Goal: Download file/media

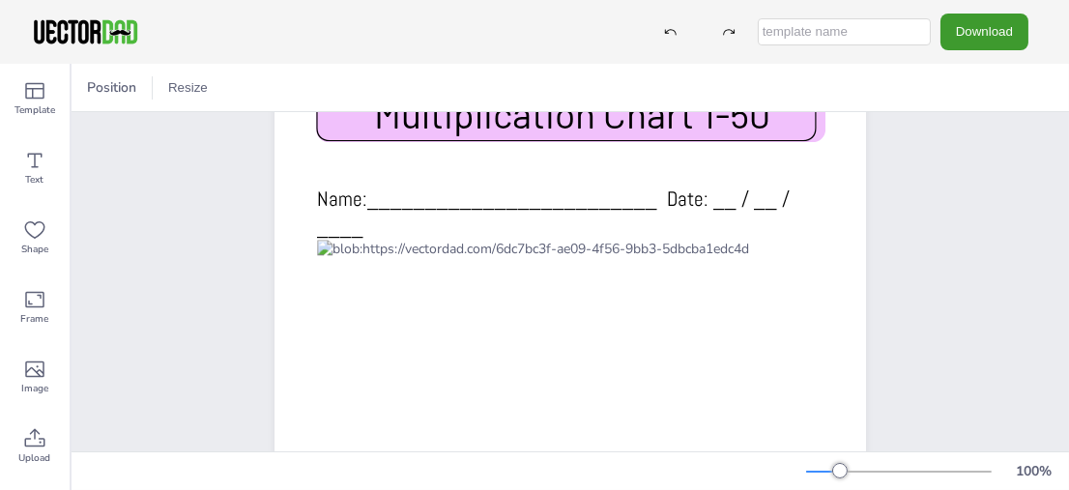
scroll to position [51, 0]
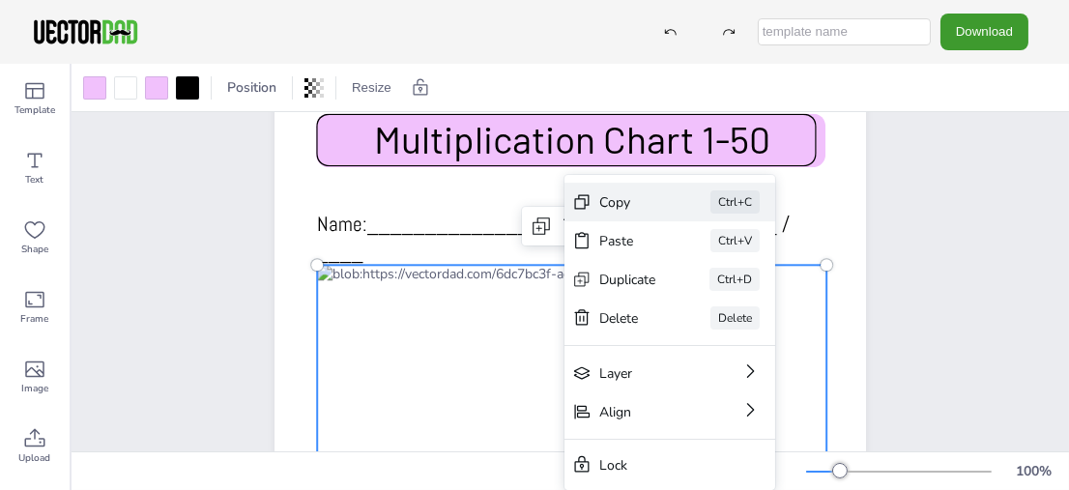
click at [616, 193] on div "Copy" at bounding box center [627, 202] width 57 height 18
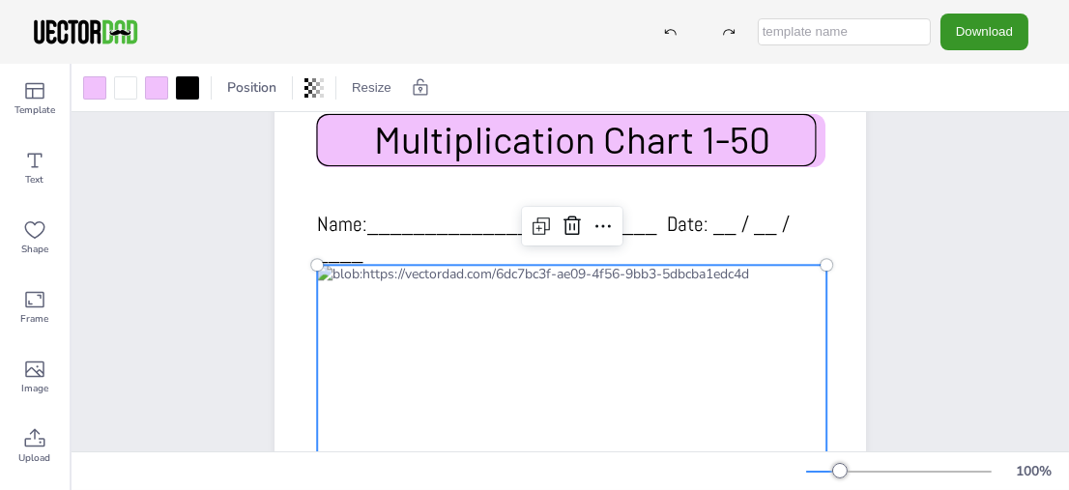
click at [995, 39] on button "Download" at bounding box center [985, 32] width 88 height 36
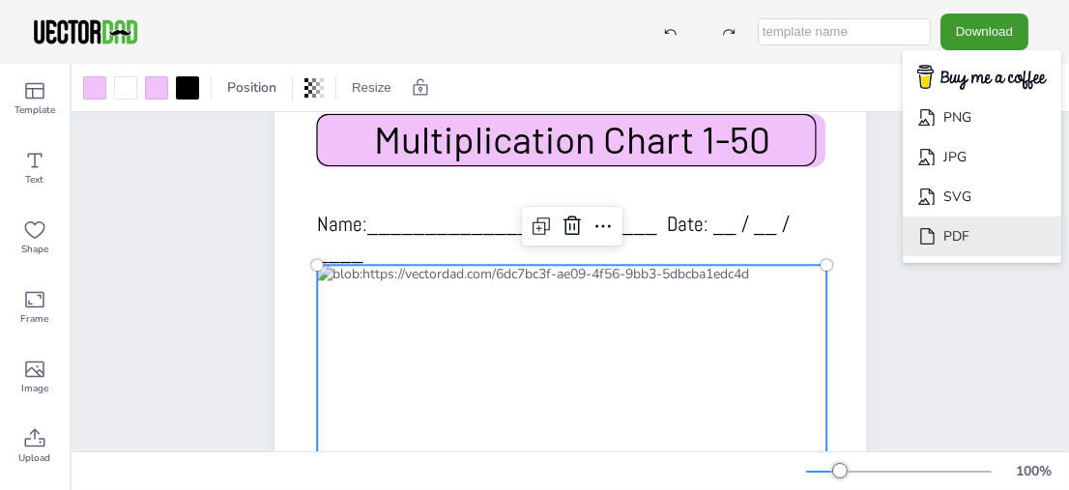
click at [953, 244] on li "PDF" at bounding box center [982, 237] width 159 height 40
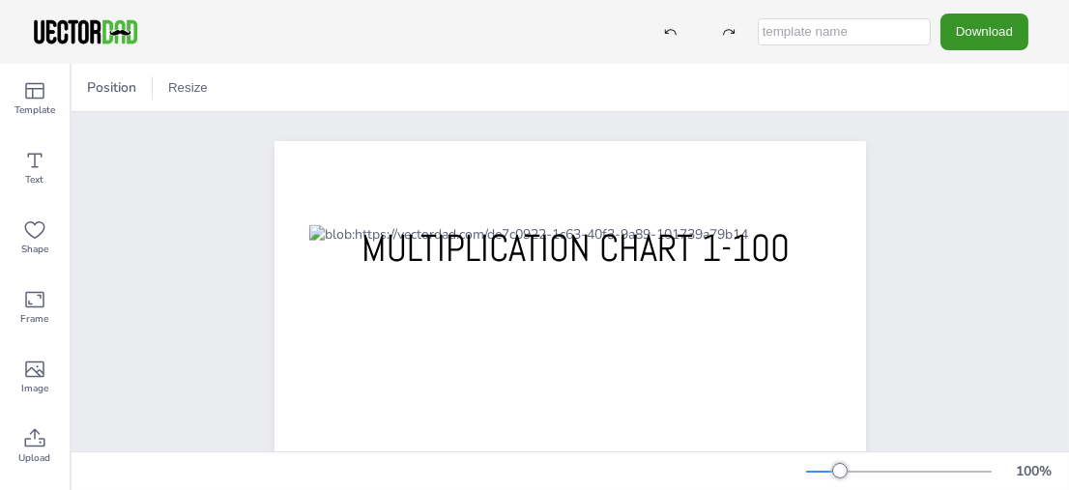
click at [971, 16] on button "Download" at bounding box center [985, 32] width 88 height 36
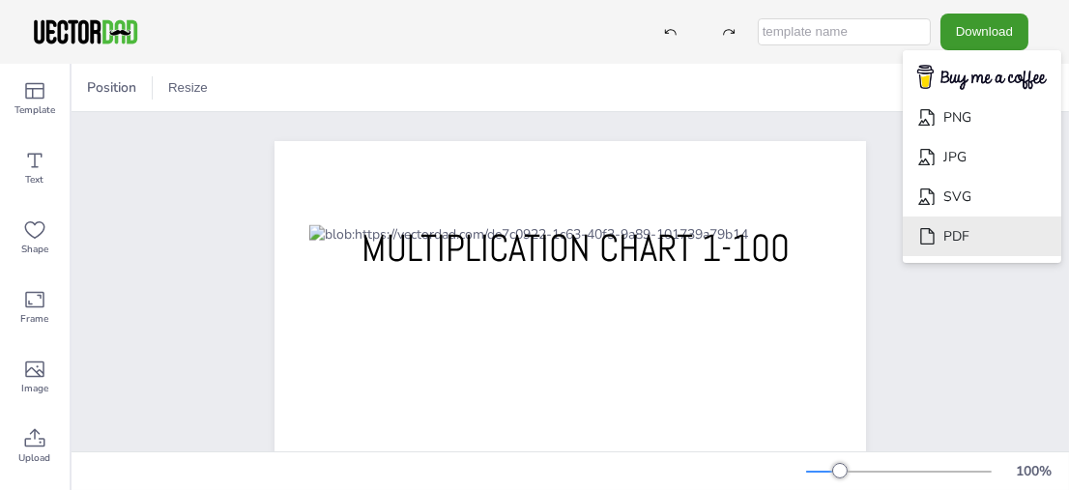
click at [957, 235] on li "PDF" at bounding box center [982, 237] width 159 height 40
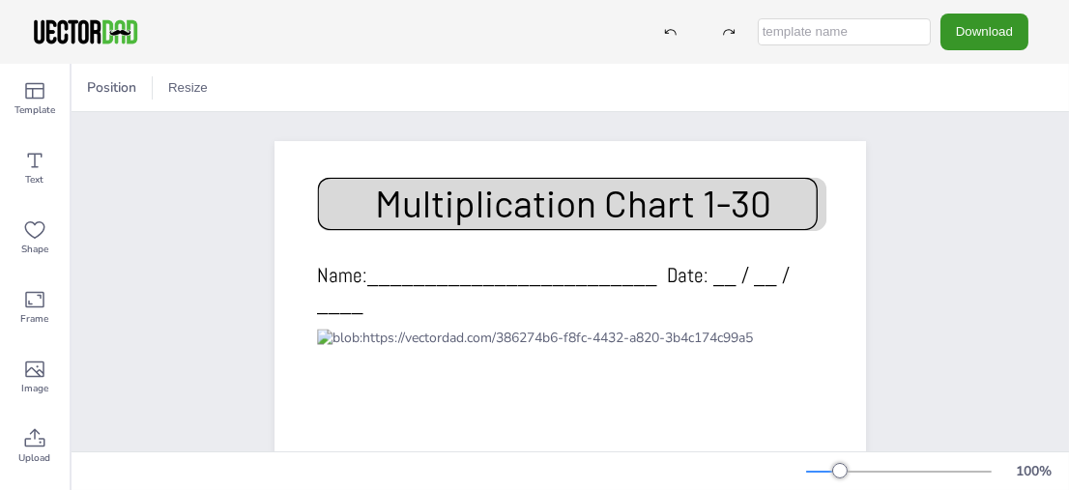
click at [984, 27] on button "Download" at bounding box center [985, 32] width 88 height 36
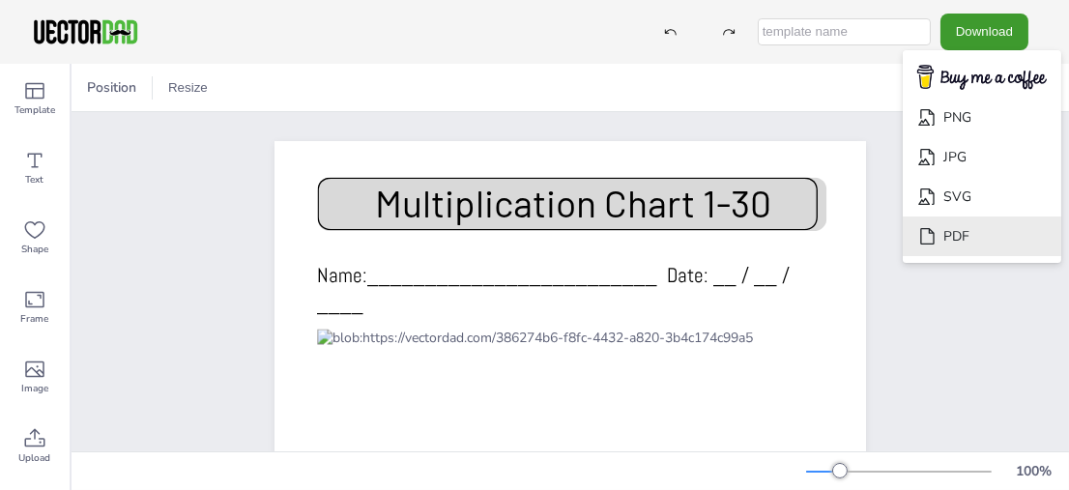
click at [938, 236] on icon "Download" at bounding box center [927, 236] width 20 height 20
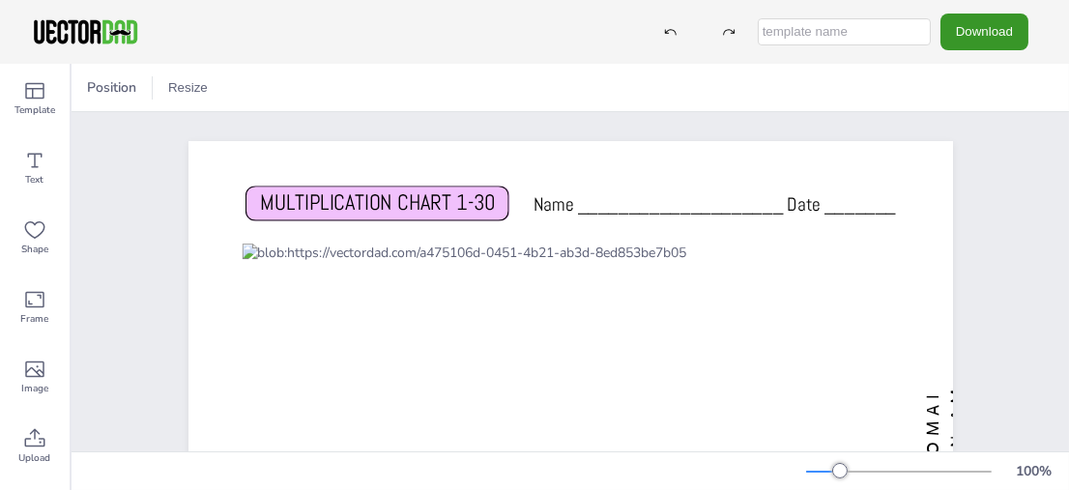
click at [969, 31] on button "Download" at bounding box center [985, 32] width 88 height 36
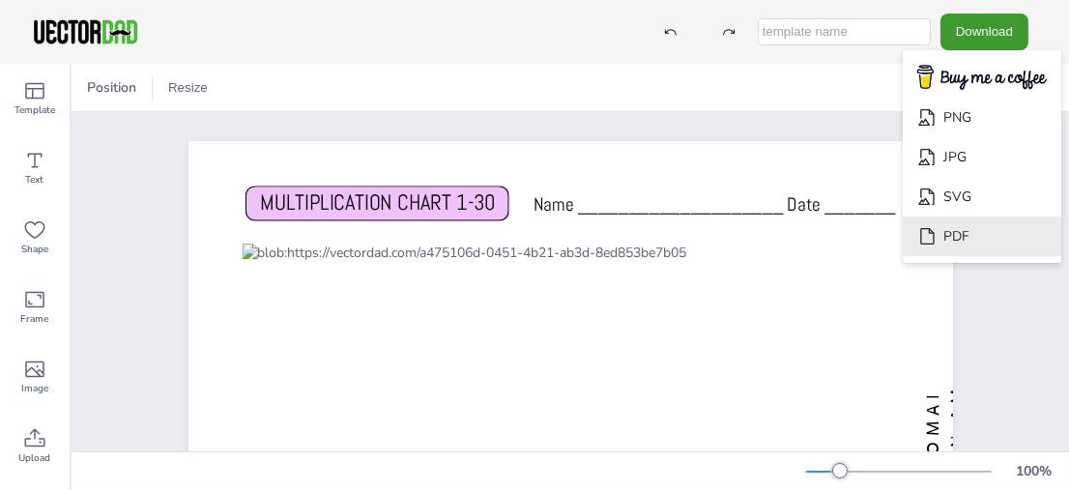
click at [963, 239] on li "PDF" at bounding box center [982, 237] width 159 height 40
